Goal: Find specific page/section: Find specific page/section

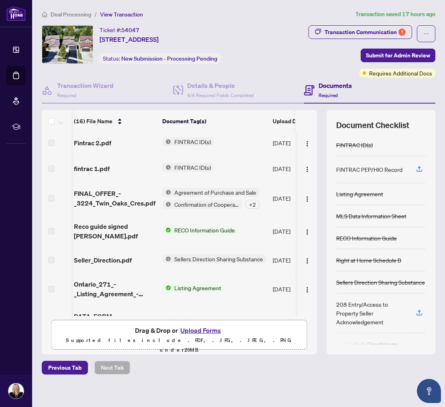
scroll to position [288, 1]
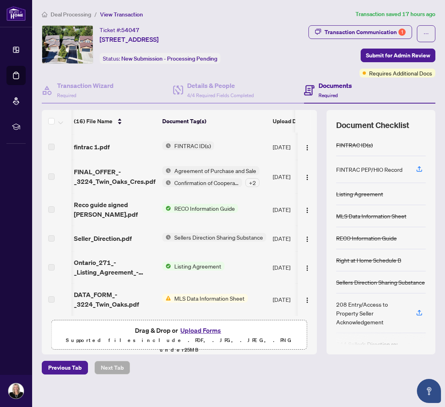
click at [191, 297] on span "MLS Data Information Sheet" at bounding box center [209, 298] width 77 height 9
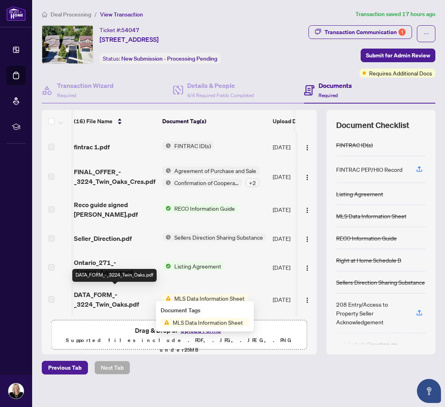
click at [102, 293] on span "DATA_FORM_-_3224_Twin_Oaks.pdf" at bounding box center [115, 299] width 82 height 19
